Goal: Task Accomplishment & Management: Manage account settings

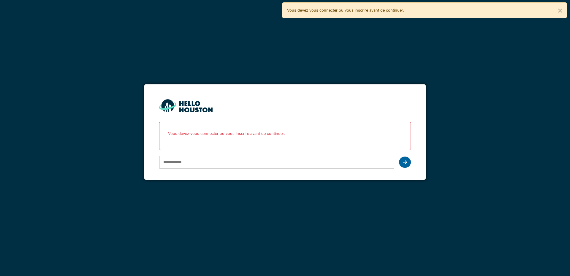
type input "**********"
click at [402, 162] on div at bounding box center [405, 161] width 12 height 11
click at [405, 164] on icon at bounding box center [405, 162] width 4 height 5
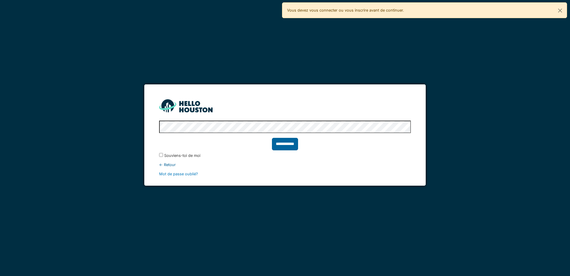
click at [282, 142] on input "**********" at bounding box center [285, 144] width 26 height 12
type input "******"
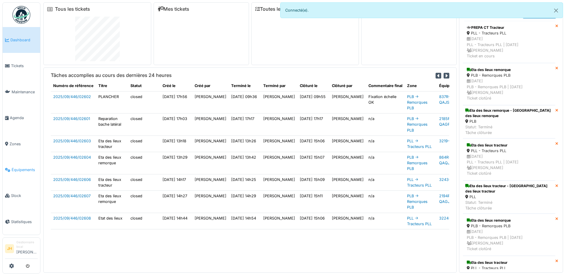
click at [25, 167] on span "Équipements" at bounding box center [25, 170] width 26 height 6
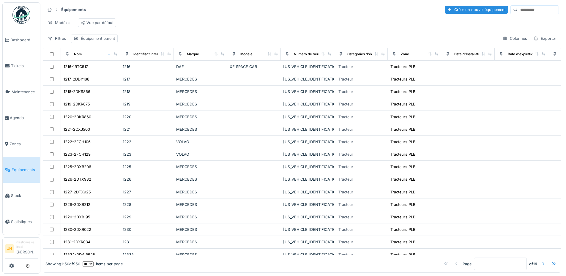
click at [517, 11] on input at bounding box center [537, 10] width 41 height 8
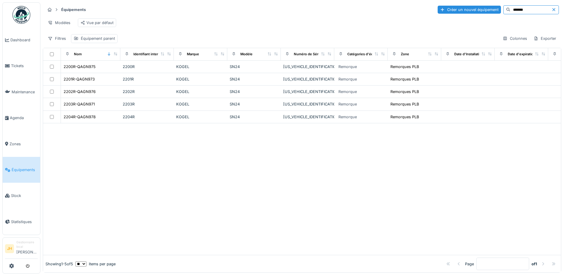
type input "*******"
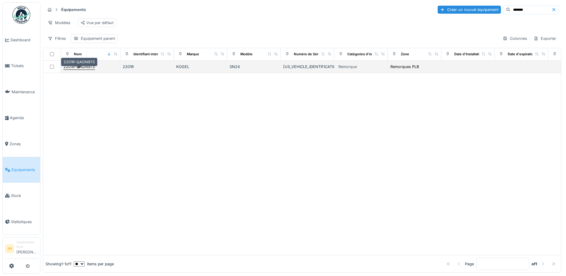
click at [86, 69] on div "2201R-QAGN973" at bounding box center [79, 67] width 31 height 6
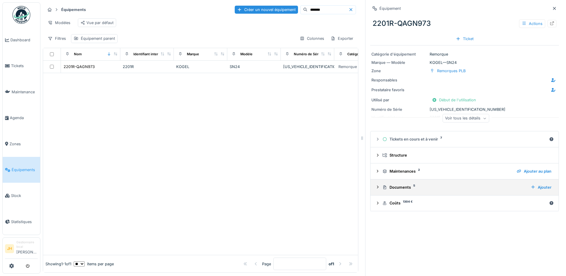
click at [396, 186] on div "Documents 5" at bounding box center [453, 187] width 143 height 6
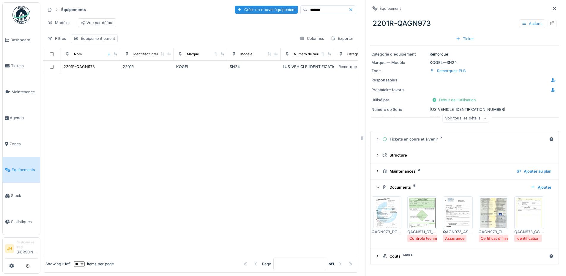
click at [424, 212] on img at bounding box center [422, 213] width 27 height 30
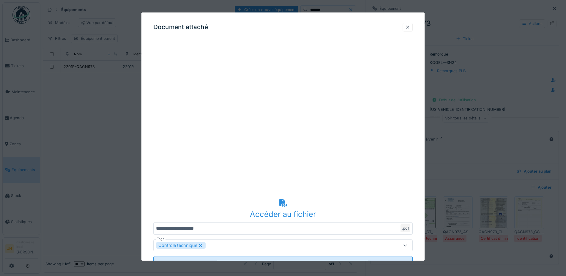
click at [410, 28] on div at bounding box center [407, 27] width 5 height 6
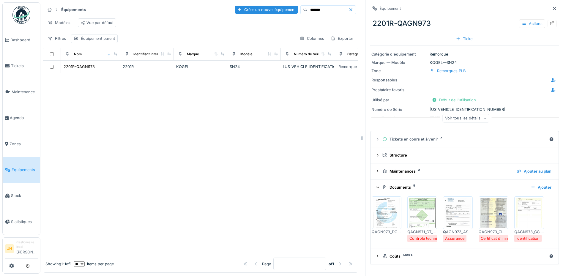
click at [2, 116] on ul "Dashboard Tickets Maintenance Agenda Zones Équipements Stock Statistiques" at bounding box center [21, 118] width 38 height 233
click at [23, 115] on span "Agenda" at bounding box center [24, 118] width 28 height 6
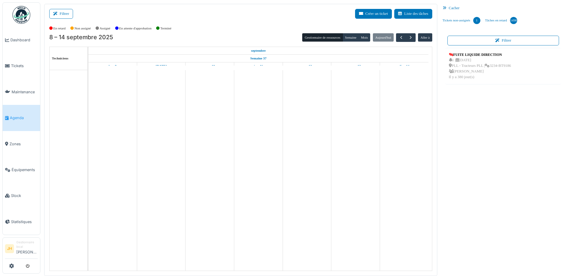
scroll to position [1, 0]
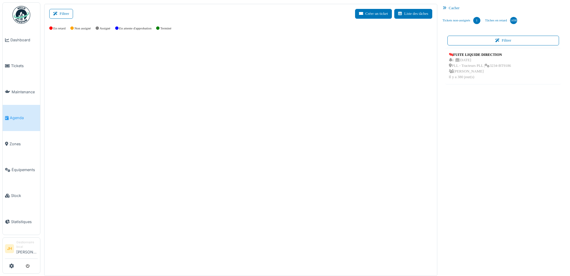
click at [27, 115] on span "Agenda" at bounding box center [24, 118] width 28 height 6
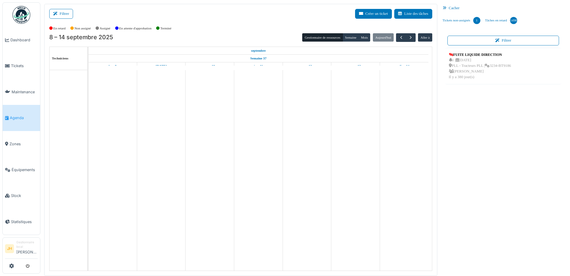
scroll to position [1, 0]
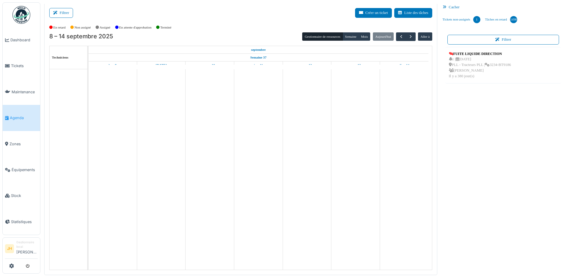
click at [313, 138] on td at bounding box center [307, 169] width 49 height 200
click at [313, 136] on td at bounding box center [307, 169] width 49 height 200
click at [358, 96] on td at bounding box center [355, 169] width 49 height 200
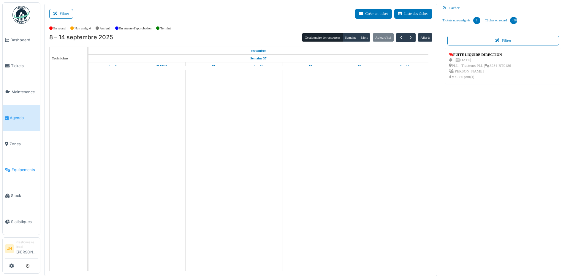
click at [18, 169] on link "Équipements" at bounding box center [21, 170] width 37 height 26
click at [26, 167] on span "Équipements" at bounding box center [25, 170] width 26 height 6
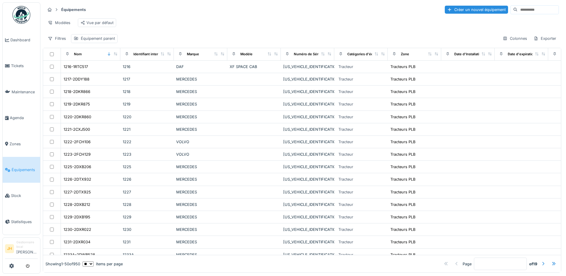
click at [517, 12] on input at bounding box center [537, 10] width 41 height 8
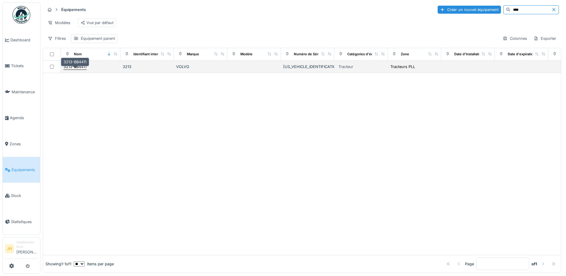
type input "****"
click at [67, 69] on div "3213-BB4411" at bounding box center [75, 67] width 23 height 6
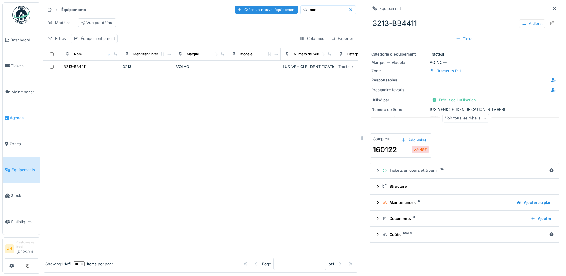
click at [23, 116] on span "Agenda" at bounding box center [24, 118] width 28 height 6
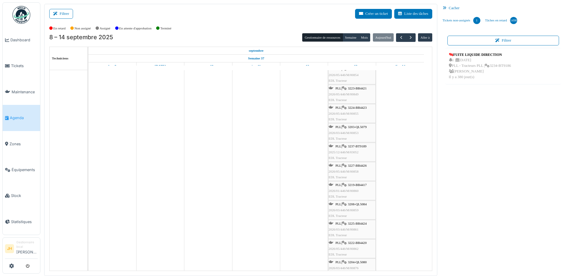
scroll to position [238, 0]
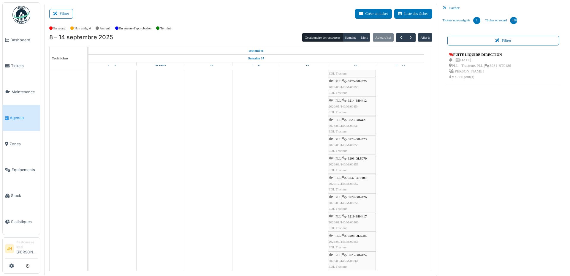
click at [352, 83] on span "3226-BB4425" at bounding box center [357, 81] width 19 height 4
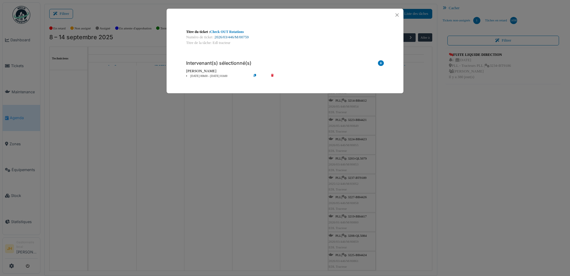
click at [240, 38] on link "2026/03/446/M/00759" at bounding box center [232, 37] width 34 height 4
click at [399, 15] on button "Close" at bounding box center [397, 15] width 8 height 8
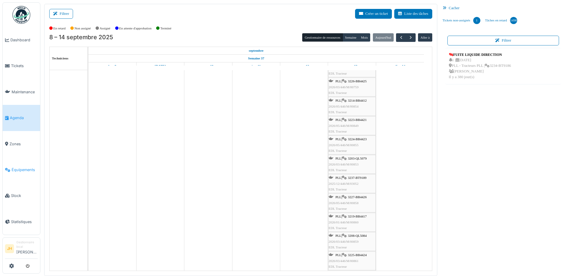
click at [16, 167] on span "Équipements" at bounding box center [25, 170] width 26 height 6
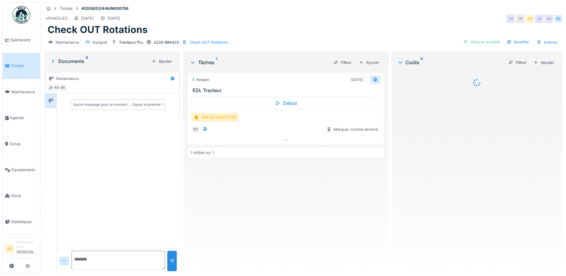
click at [374, 81] on div at bounding box center [375, 79] width 10 height 9
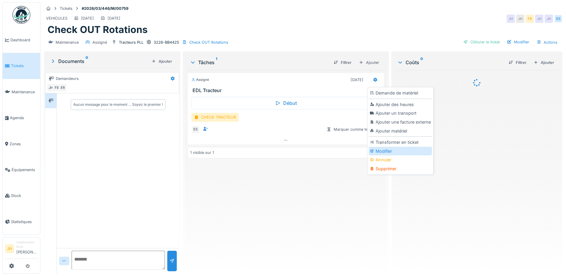
click at [383, 151] on div "Modifier" at bounding box center [400, 151] width 63 height 9
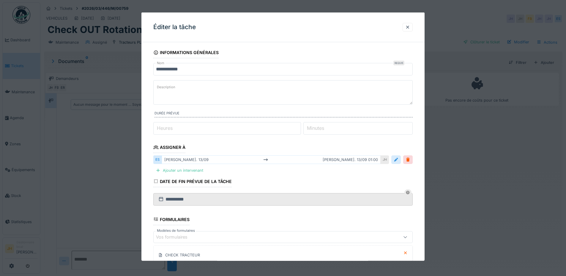
click at [398, 158] on div at bounding box center [395, 160] width 5 height 6
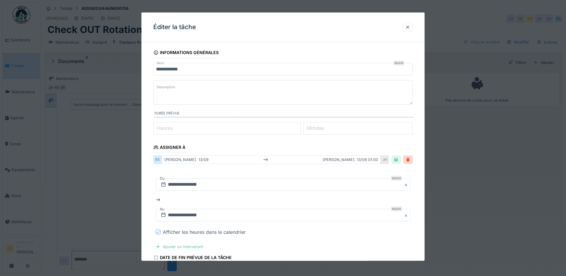
click at [157, 231] on icon at bounding box center [158, 231] width 4 height 3
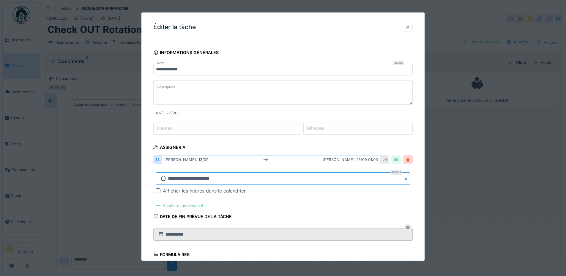
click at [347, 184] on input "**********" at bounding box center [283, 178] width 254 height 12
click at [301, 141] on div "20" at bounding box center [303, 143] width 8 height 8
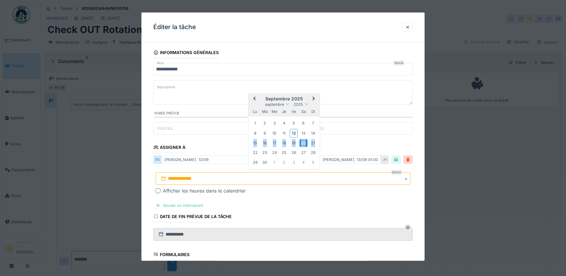
click at [301, 141] on div "20" at bounding box center [303, 143] width 8 height 8
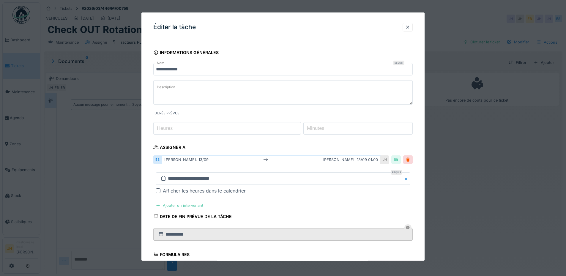
scroll to position [115, 0]
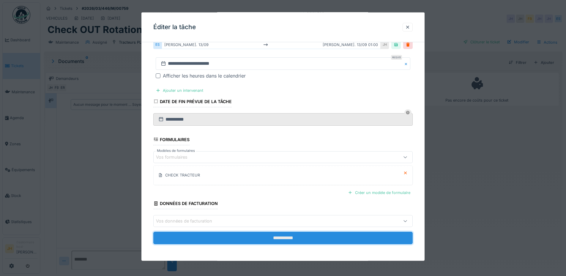
click at [241, 240] on input "**********" at bounding box center [282, 238] width 259 height 12
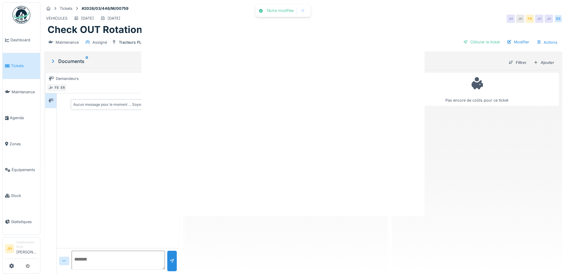
scroll to position [0, 0]
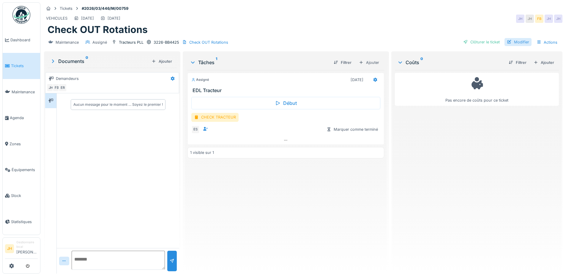
click at [514, 45] on div "Modifier" at bounding box center [517, 42] width 27 height 8
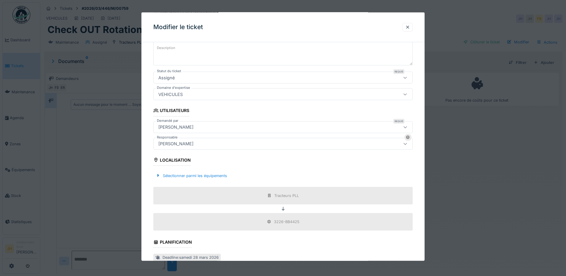
scroll to position [148, 0]
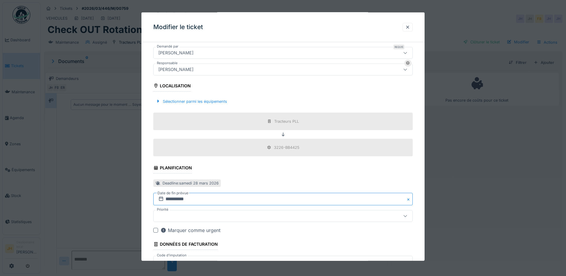
click at [181, 201] on input "**********" at bounding box center [282, 199] width 259 height 12
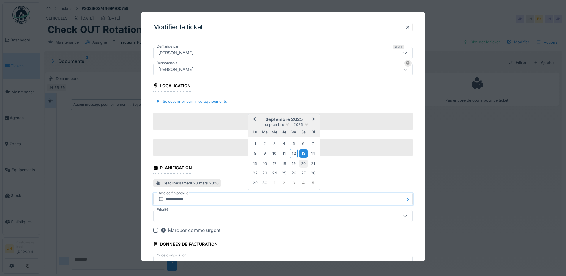
click at [302, 162] on div "20" at bounding box center [303, 163] width 8 height 8
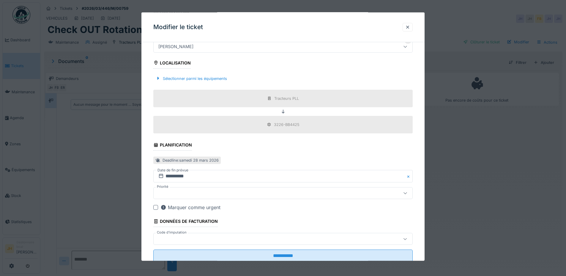
scroll to position [189, 0]
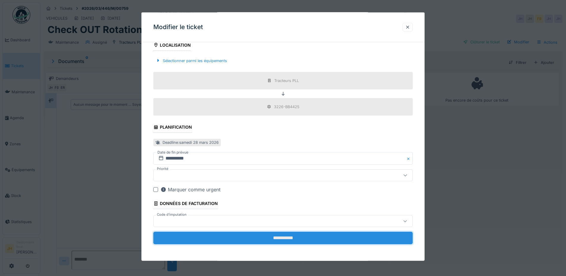
click at [279, 240] on input "**********" at bounding box center [282, 238] width 259 height 12
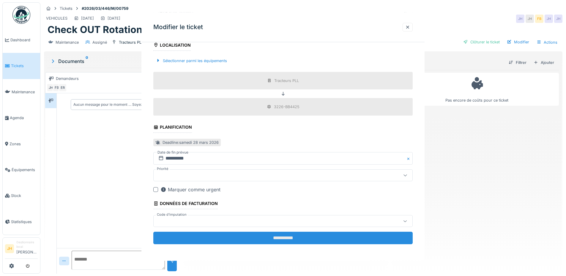
scroll to position [0, 0]
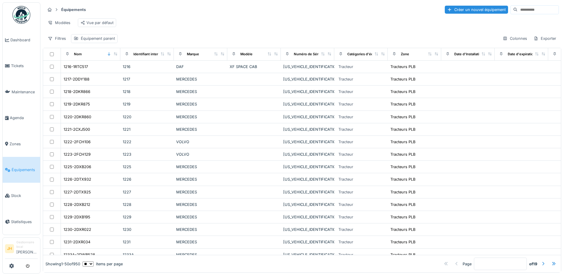
click at [517, 10] on input at bounding box center [537, 10] width 41 height 8
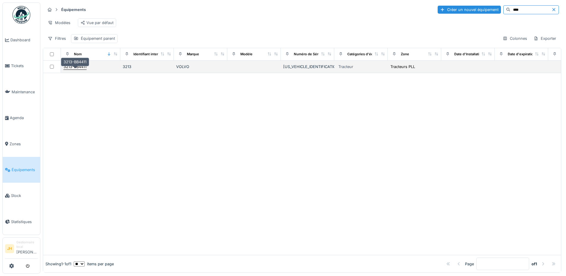
type input "****"
click at [73, 69] on div "3213-BB4411" at bounding box center [75, 67] width 23 height 6
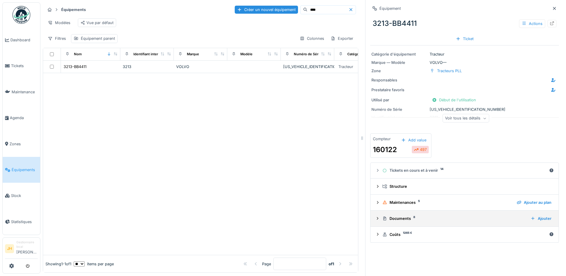
click at [394, 219] on div "Documents 8" at bounding box center [453, 219] width 143 height 6
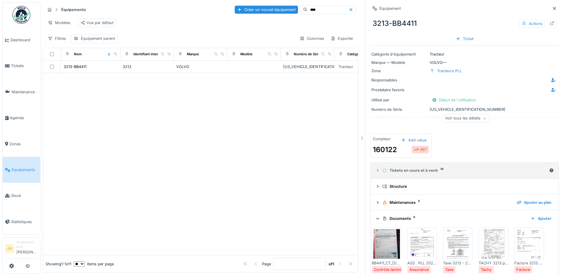
click at [410, 169] on div "Tickets en cours et à venir 14" at bounding box center [464, 170] width 164 height 6
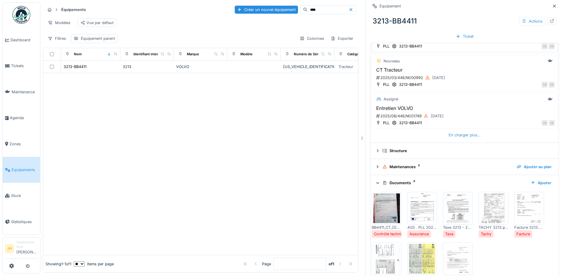
scroll to position [238, 0]
click at [459, 135] on div "En charger plus…" at bounding box center [464, 135] width 37 height 8
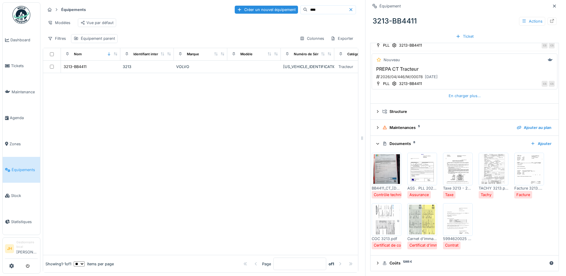
scroll to position [393, 0]
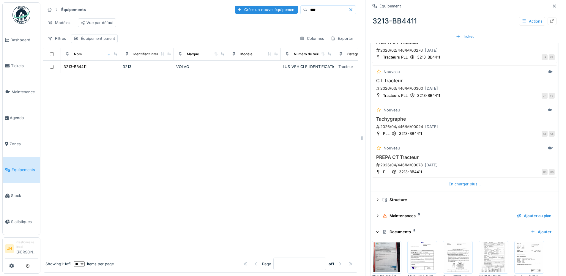
click at [464, 184] on div "En charger plus…" at bounding box center [464, 184] width 37 height 8
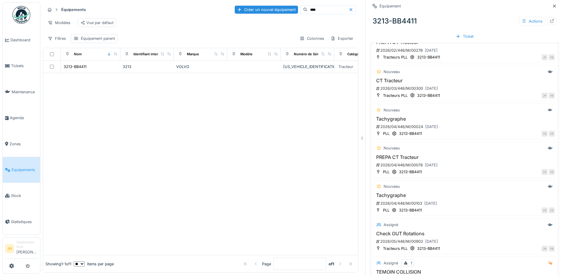
scroll to position [482, 0]
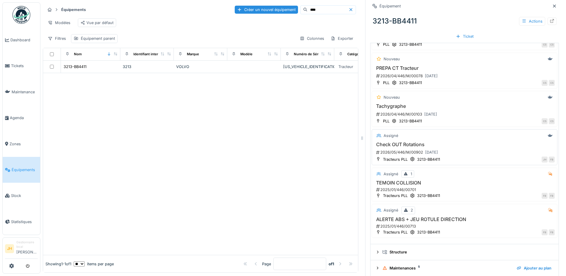
click at [412, 145] on h3 "Check OUT Rotations" at bounding box center [464, 145] width 180 height 6
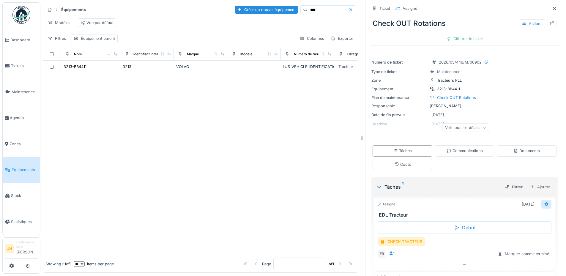
click at [544, 206] on icon at bounding box center [546, 204] width 4 height 4
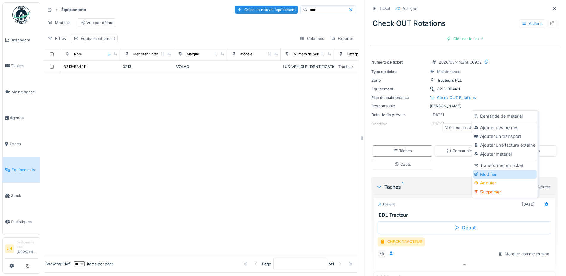
click at [492, 176] on div "Modifier" at bounding box center [504, 174] width 63 height 9
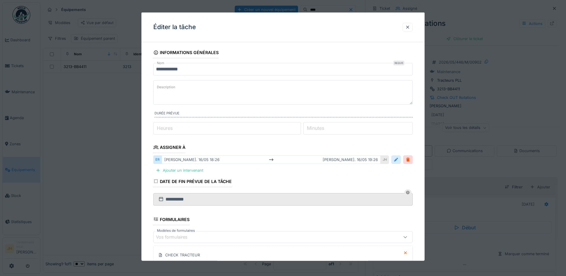
click at [396, 158] on div at bounding box center [395, 160] width 5 height 6
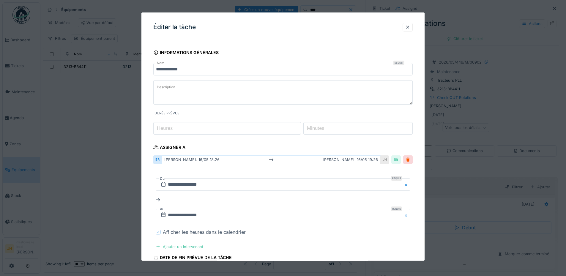
click at [157, 230] on div at bounding box center [158, 232] width 4 height 6
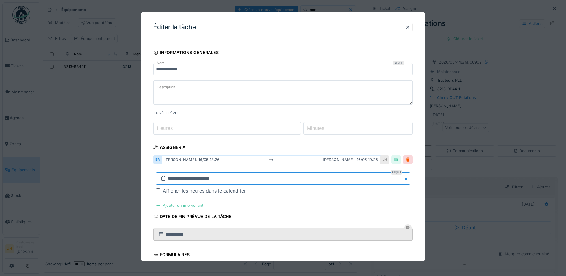
click at [198, 181] on input "**********" at bounding box center [283, 178] width 254 height 12
click at [254, 98] on span "Previous Month" at bounding box center [254, 99] width 0 height 7
click at [254, 90] on span "Previous Month" at bounding box center [254, 89] width 0 height 7
click at [254, 99] on span "Previous Month" at bounding box center [254, 99] width 0 height 7
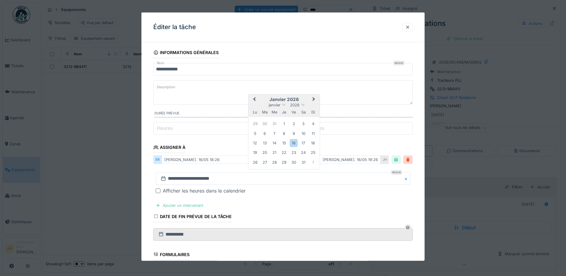
click at [254, 99] on span "Previous Month" at bounding box center [254, 99] width 0 height 7
click at [303, 132] on div "13" at bounding box center [303, 133] width 8 height 8
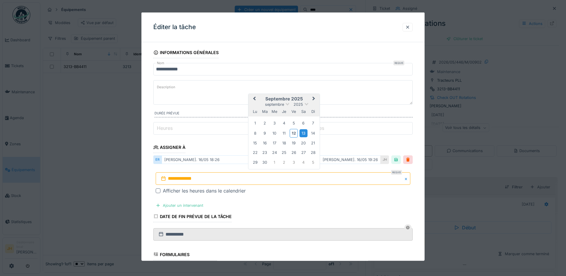
click at [303, 132] on div "13" at bounding box center [303, 133] width 8 height 8
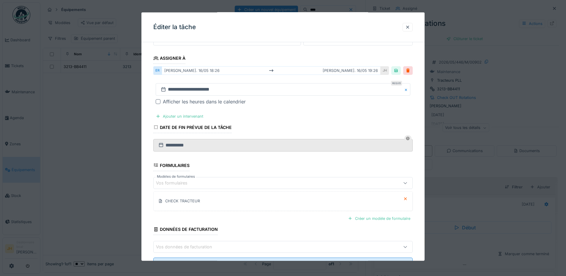
scroll to position [115, 0]
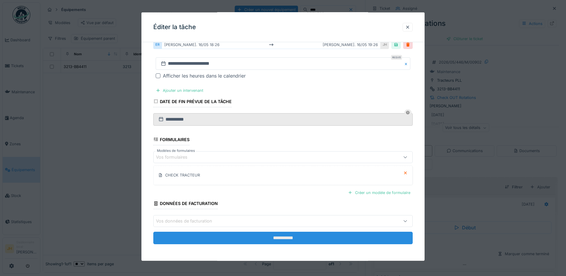
click at [297, 235] on input "**********" at bounding box center [282, 238] width 259 height 12
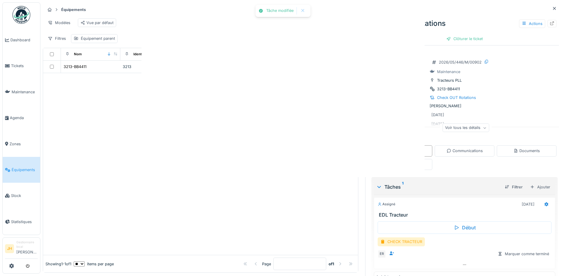
scroll to position [0, 0]
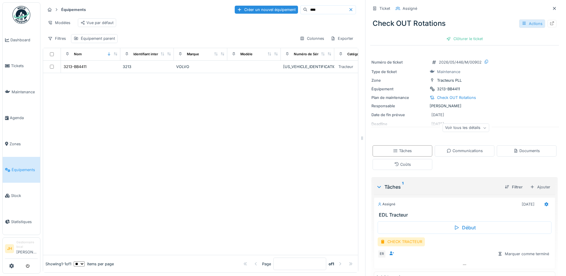
click at [521, 24] on icon at bounding box center [523, 23] width 5 height 4
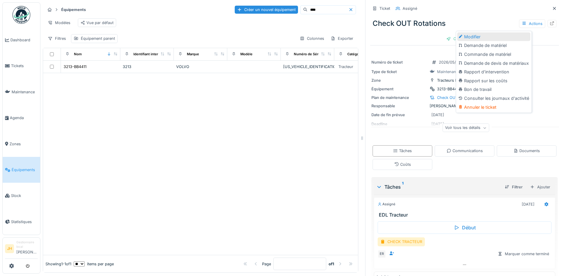
click at [499, 36] on div "Modifier" at bounding box center [493, 36] width 73 height 9
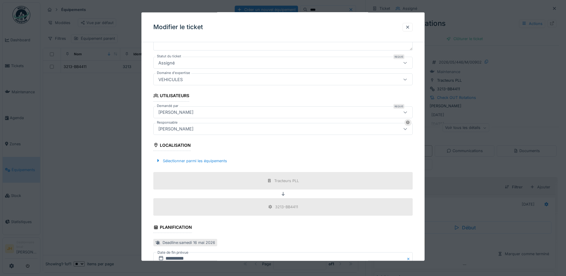
scroll to position [189, 0]
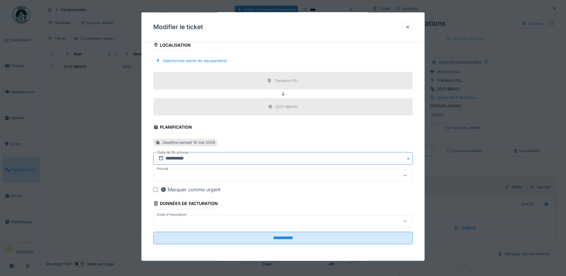
click at [176, 156] on input "**********" at bounding box center [282, 158] width 259 height 12
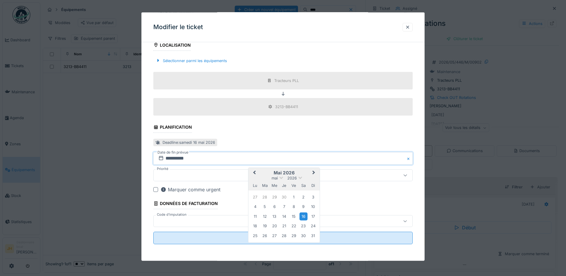
click at [254, 172] on span "Previous Month" at bounding box center [254, 172] width 0 height 7
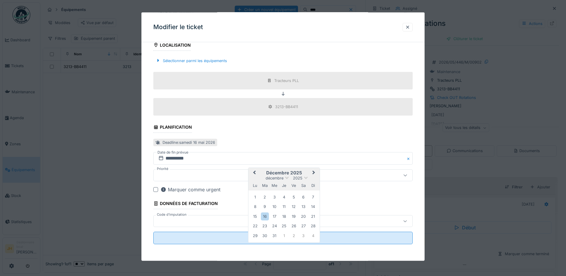
click at [254, 172] on span "Previous Month" at bounding box center [254, 172] width 0 height 7
click at [301, 207] on div "13" at bounding box center [303, 207] width 8 height 8
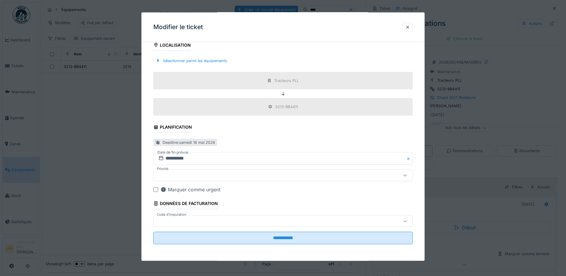
scroll to position [4, 0]
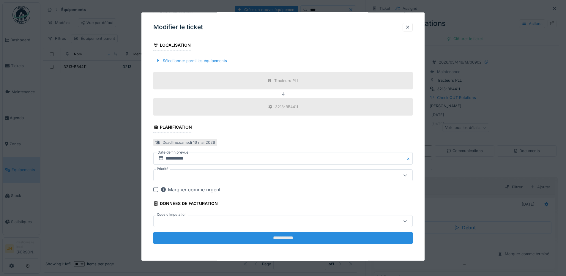
click at [298, 239] on input "**********" at bounding box center [282, 238] width 259 height 12
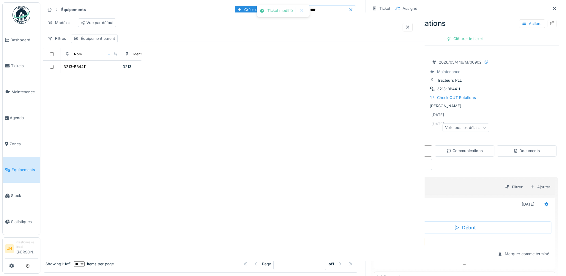
scroll to position [0, 0]
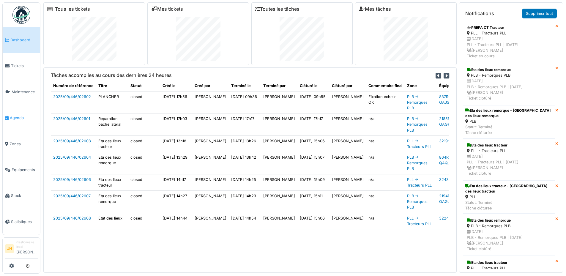
click at [16, 118] on span "Agenda" at bounding box center [24, 118] width 28 height 6
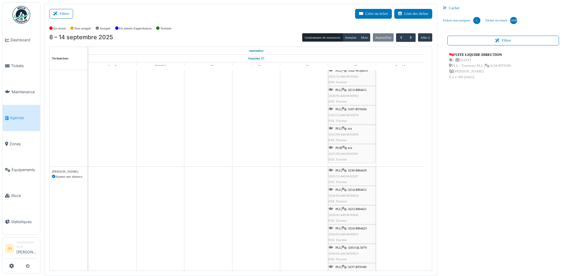
scroll to position [119, 0]
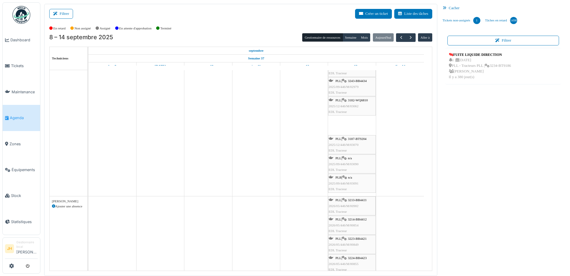
drag, startPoint x: 362, startPoint y: 118, endPoint x: 366, endPoint y: 213, distance: 94.2
